Goal: Check status: Check status

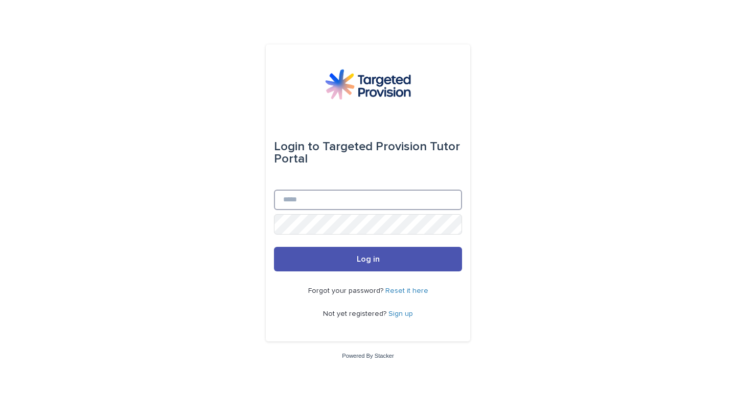
click at [317, 196] on input "Email" at bounding box center [368, 200] width 188 height 20
type input "**********"
click at [274, 247] on button "Log in" at bounding box center [368, 259] width 188 height 25
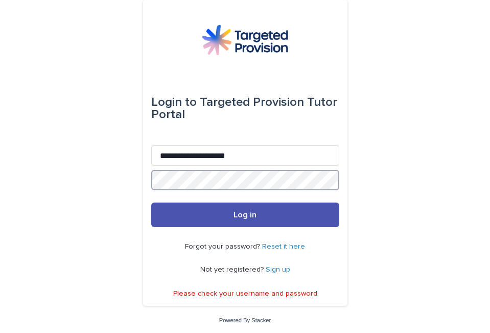
click at [63, 182] on div "**********" at bounding box center [245, 167] width 490 height 335
click at [151, 202] on button "Log in" at bounding box center [245, 214] width 188 height 25
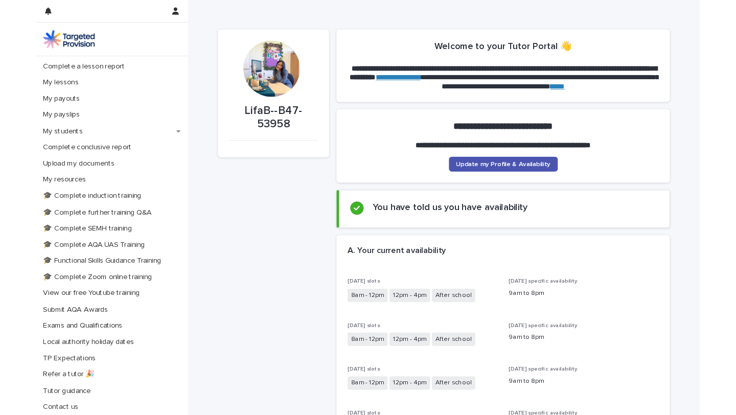
scroll to position [169, 0]
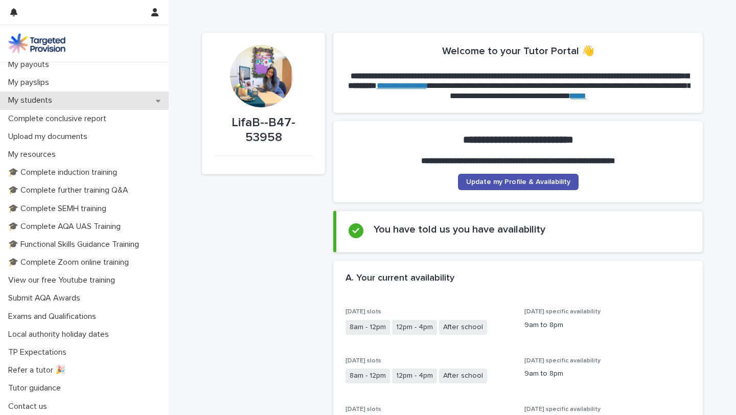
click at [47, 100] on p "My students" at bounding box center [32, 101] width 56 height 10
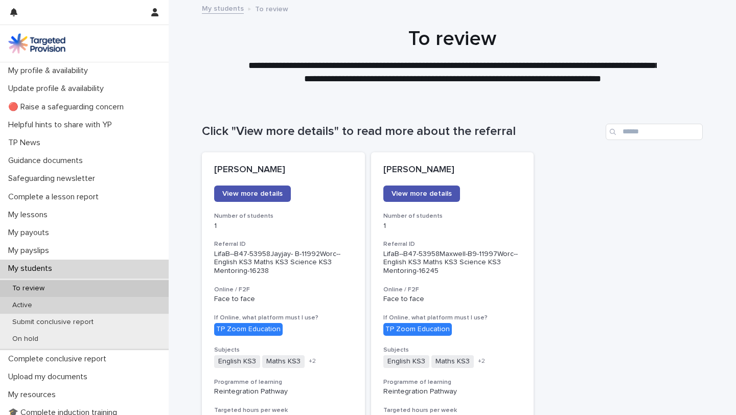
click at [43, 303] on div "Active" at bounding box center [84, 305] width 169 height 17
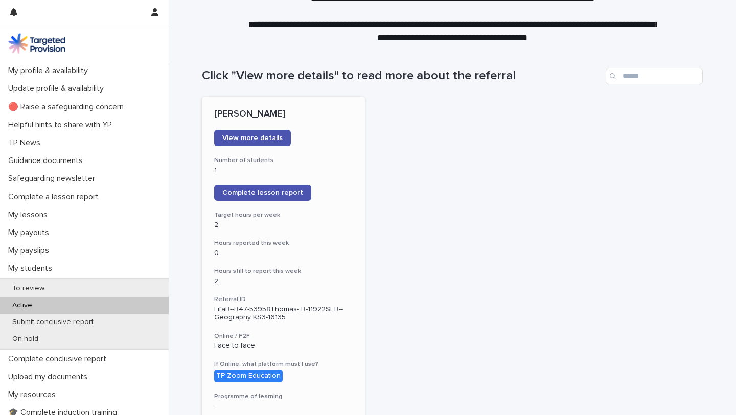
scroll to position [55, 0]
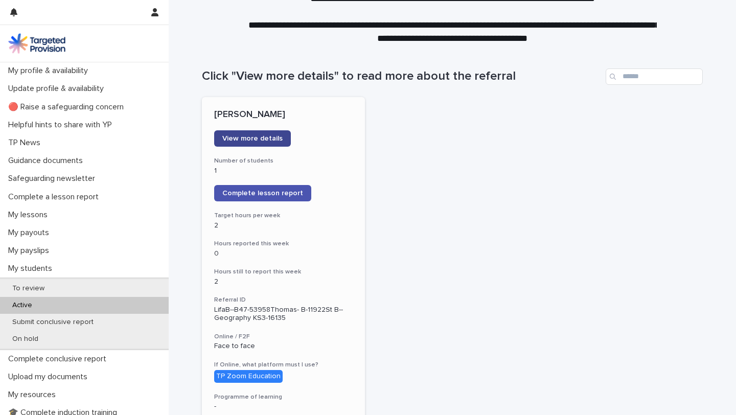
click at [258, 139] on span "View more details" at bounding box center [252, 138] width 60 height 7
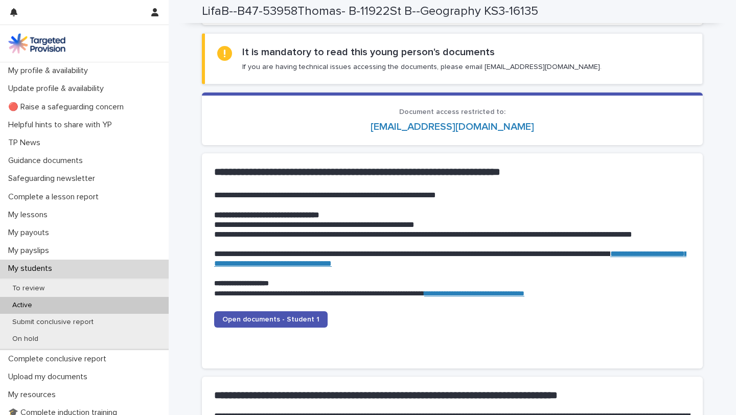
scroll to position [895, 0]
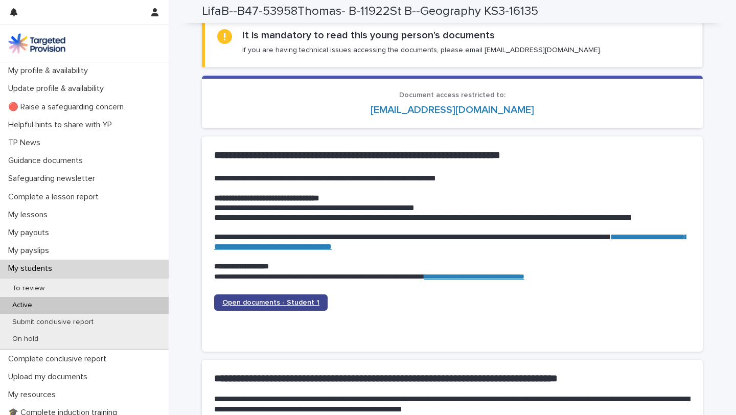
click at [267, 307] on link "Open documents - Student 1" at bounding box center [270, 302] width 113 height 16
